Goal: Transaction & Acquisition: Purchase product/service

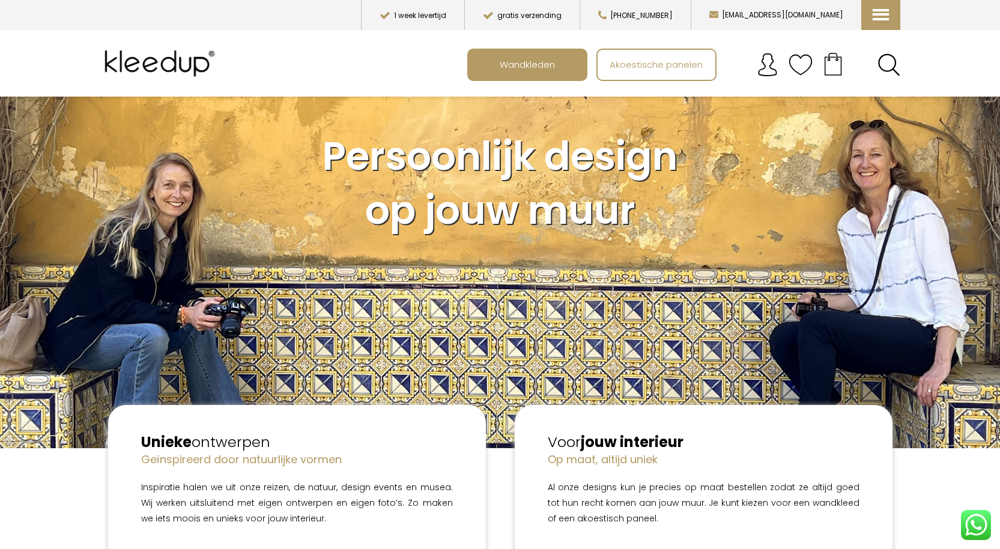
scroll to position [60, 0]
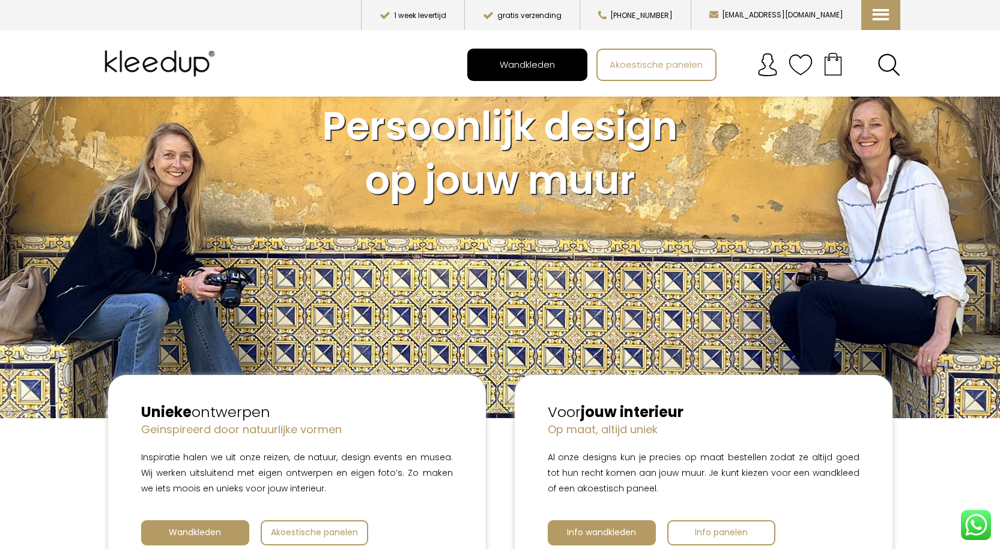
click at [540, 70] on span "Wandkleden" at bounding box center [527, 64] width 68 height 23
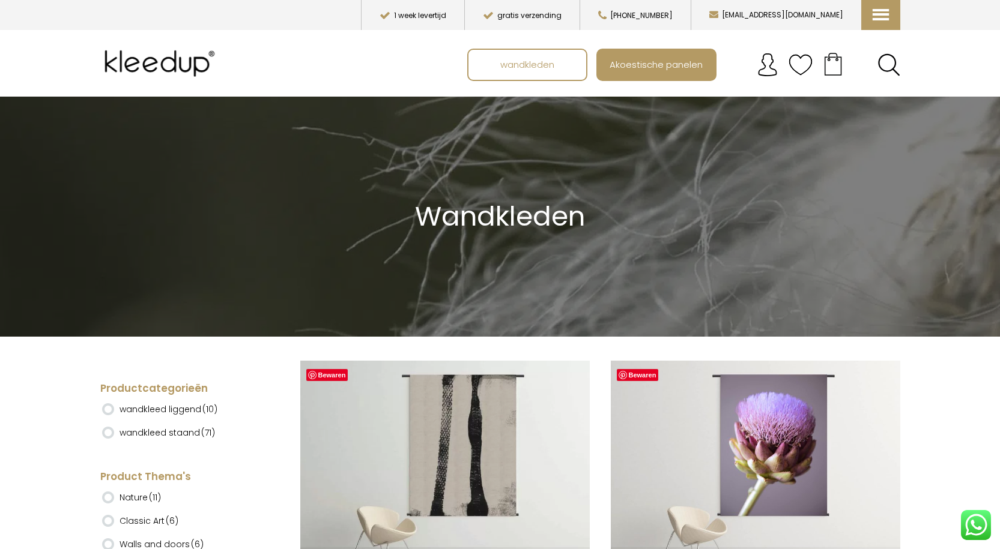
drag, startPoint x: 1003, startPoint y: 23, endPoint x: 1083, endPoint y: 366, distance: 351.9
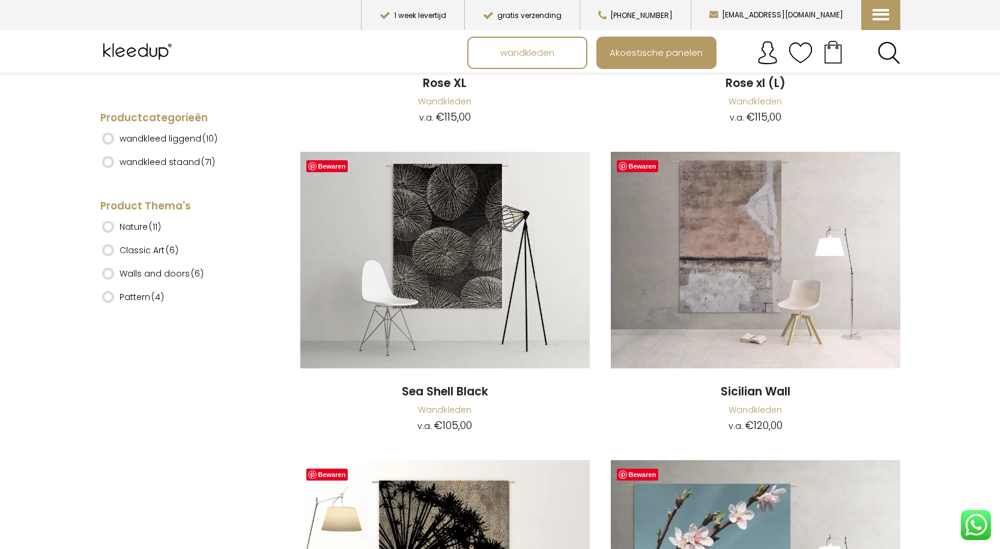
scroll to position [9450, 0]
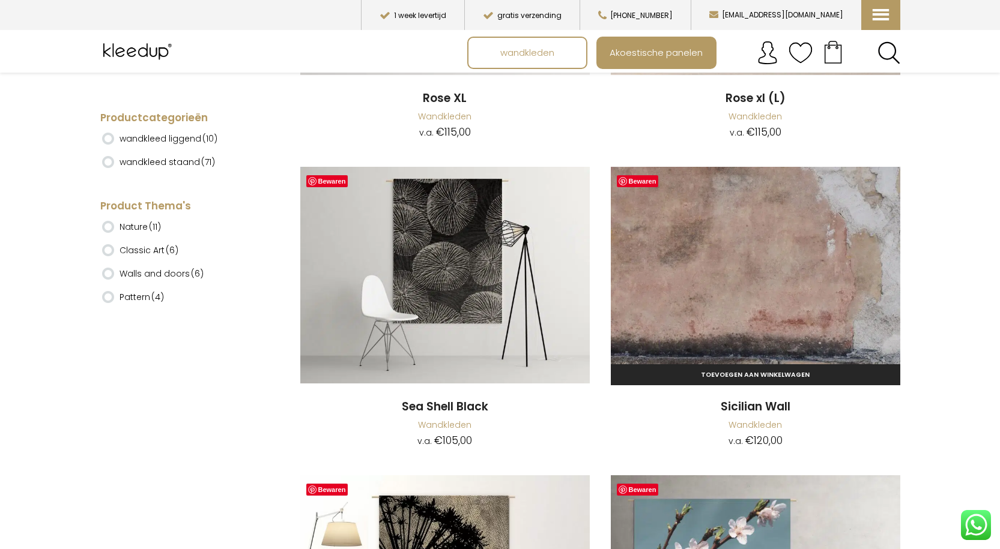
click at [734, 265] on img at bounding box center [755, 275] width 289 height 217
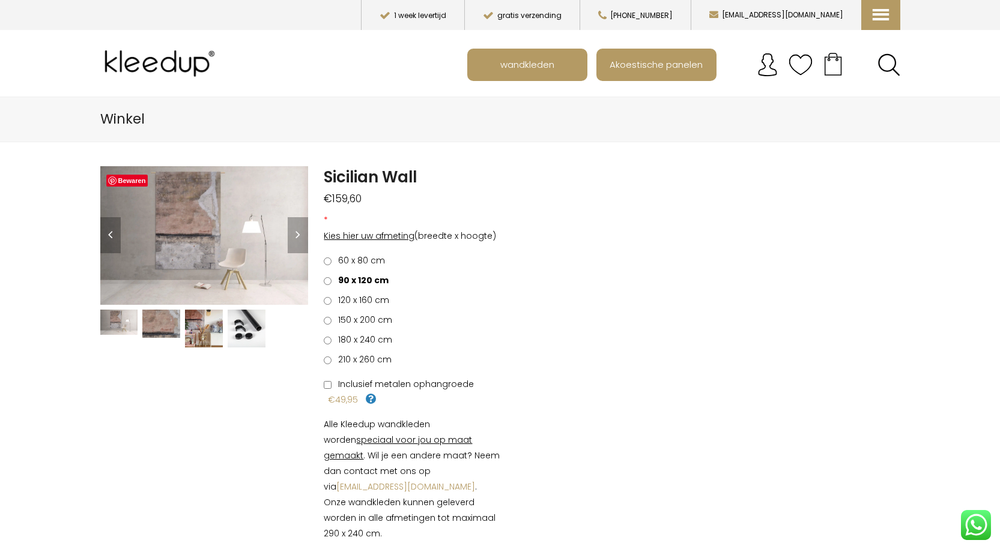
click at [217, 341] on img at bounding box center [204, 329] width 38 height 38
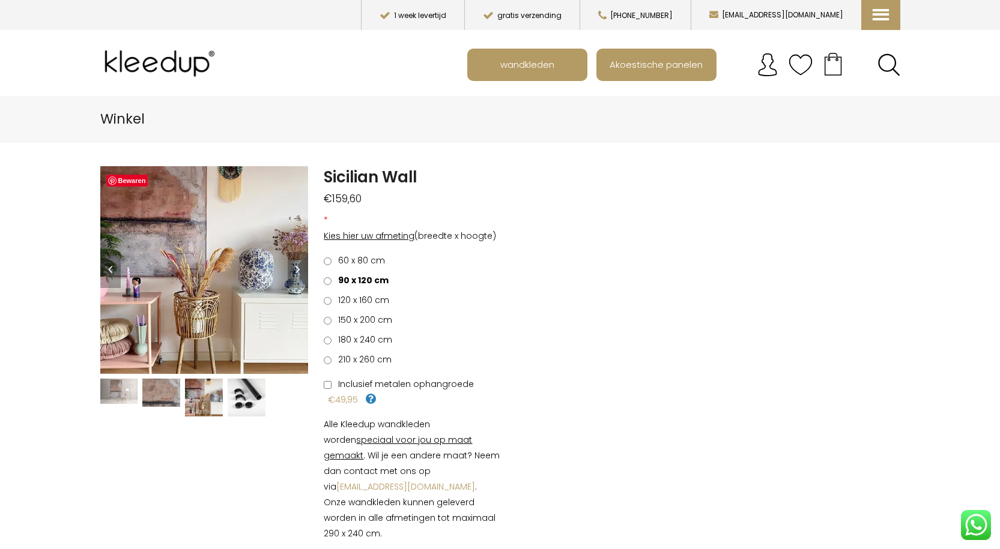
click at [160, 393] on img at bounding box center [161, 393] width 38 height 28
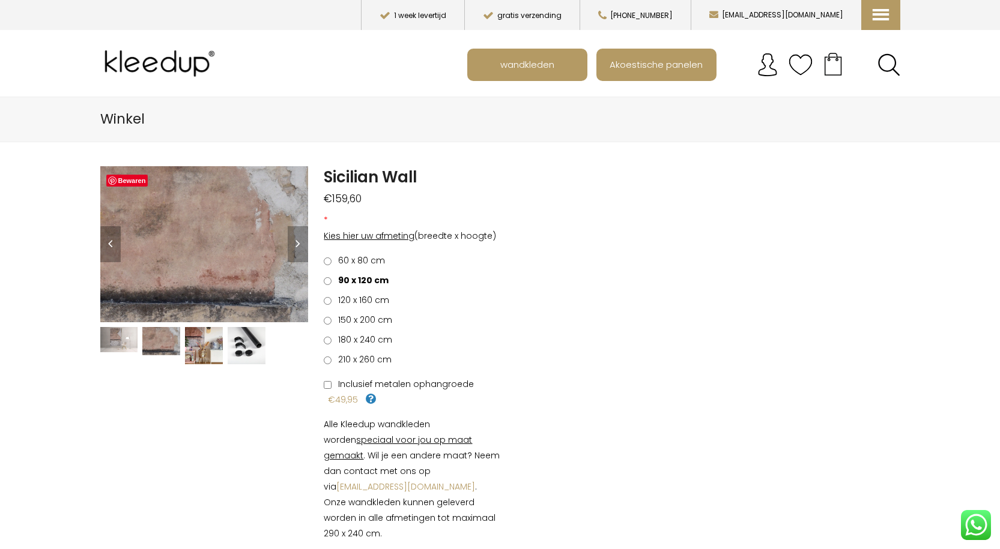
click at [111, 346] on img at bounding box center [119, 339] width 38 height 25
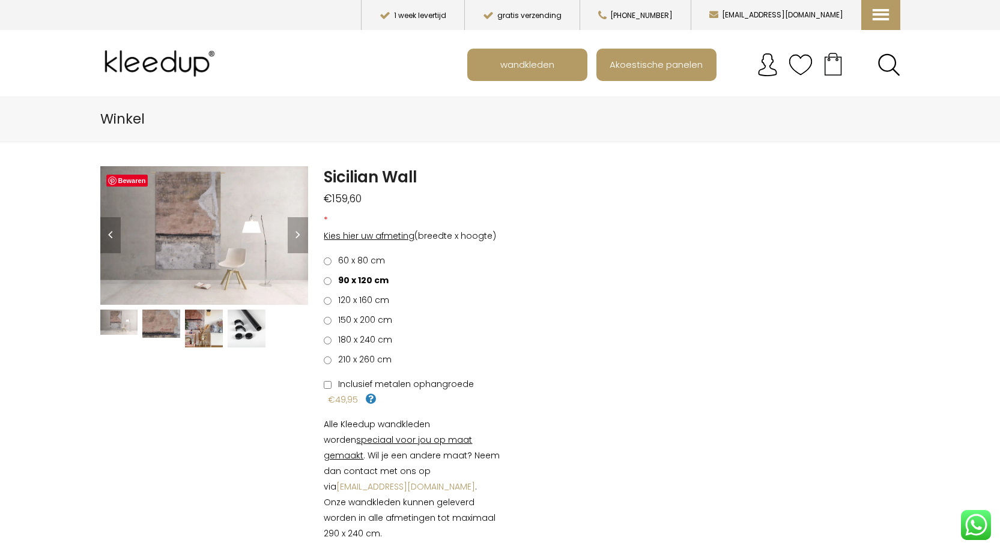
click at [205, 337] on img at bounding box center [204, 329] width 38 height 38
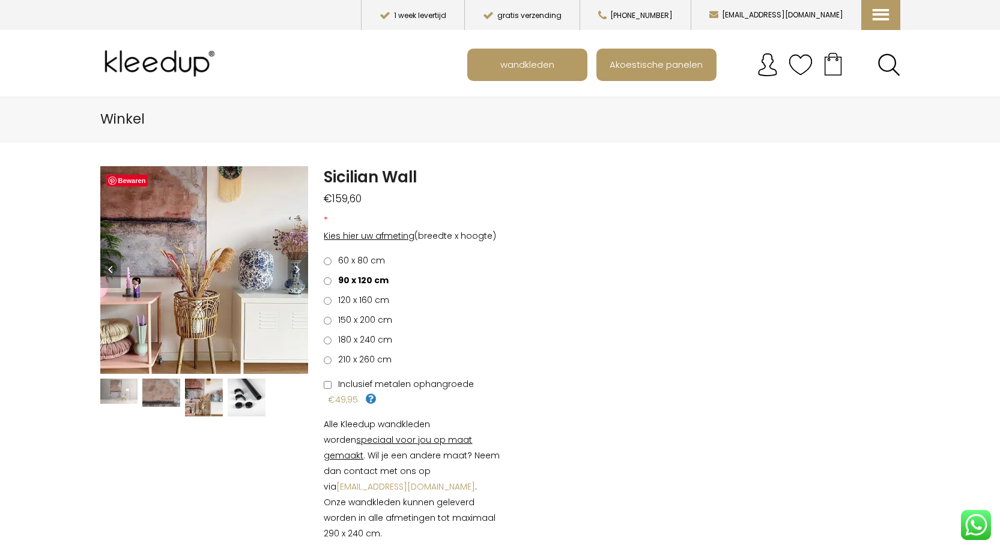
click at [162, 393] on img at bounding box center [161, 393] width 38 height 28
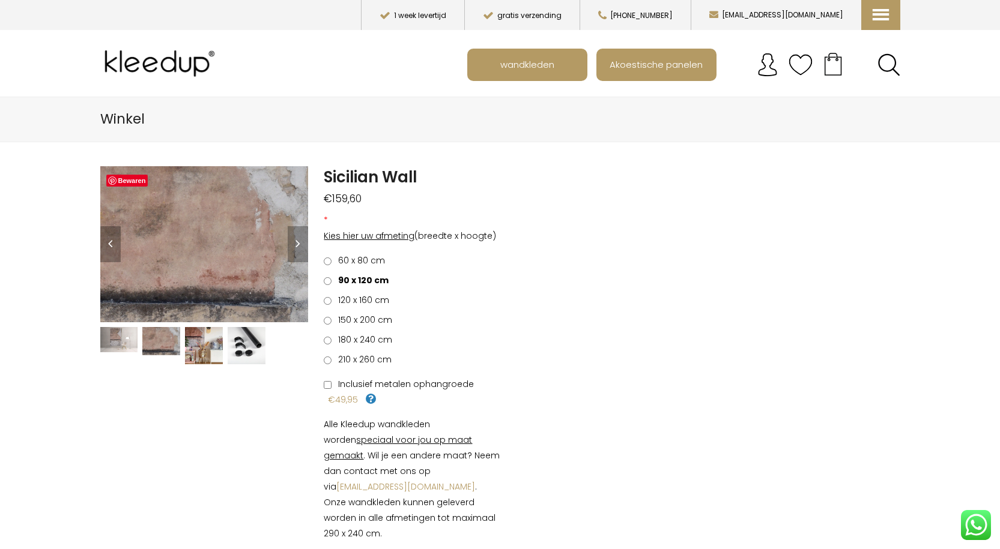
click at [115, 345] on img at bounding box center [119, 339] width 38 height 25
